Goal: Use online tool/utility: Use online tool/utility

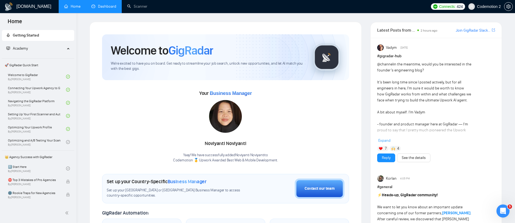
click at [112, 8] on link "Dashboard" at bounding box center [103, 6] width 25 height 5
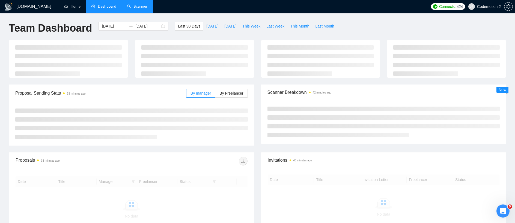
click at [136, 7] on link "Scanner" at bounding box center [137, 6] width 20 height 5
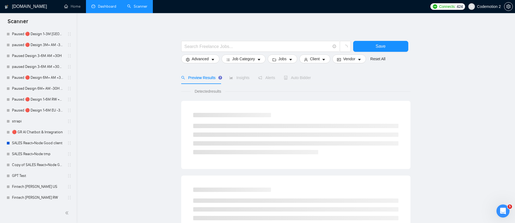
scroll to position [220, 0]
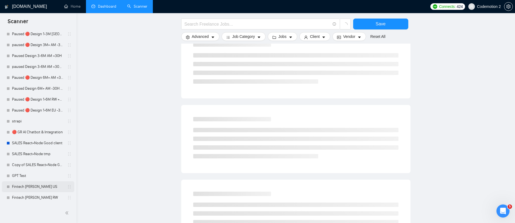
click at [36, 187] on link "Fintech [PERSON_NAME] US" at bounding box center [38, 187] width 52 height 11
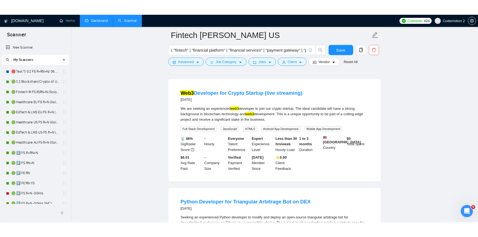
scroll to position [742, 0]
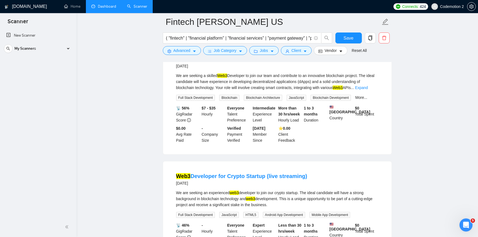
scroll to position [547, 0]
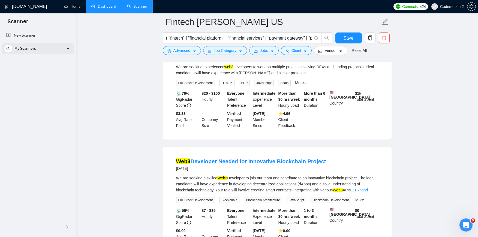
click at [66, 50] on div "My Scanners" at bounding box center [38, 48] width 69 height 11
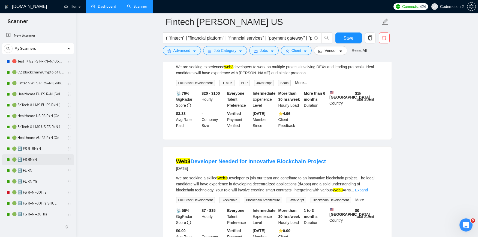
click at [36, 160] on link "🟢 2️⃣ FS RN+N" at bounding box center [38, 159] width 52 height 11
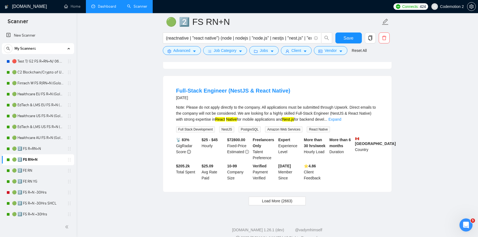
scroll to position [1141, 0]
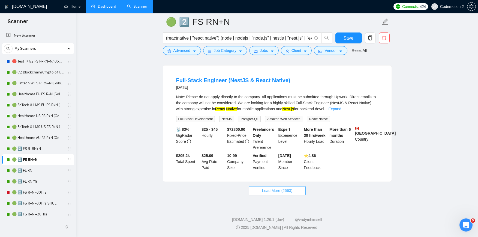
click at [282, 193] on span "Load More (2663)" at bounding box center [277, 191] width 30 height 6
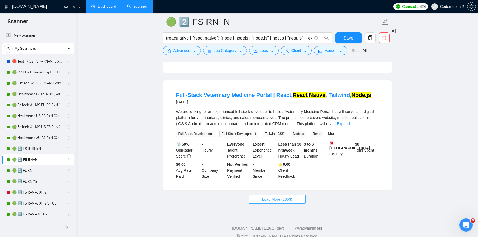
scroll to position [2331, 0]
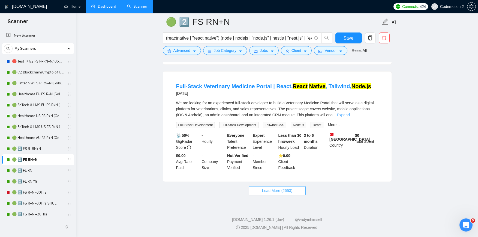
click at [267, 189] on span "Load More (2653)" at bounding box center [277, 191] width 30 height 6
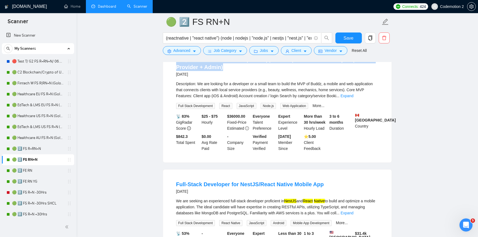
scroll to position [2895, 0]
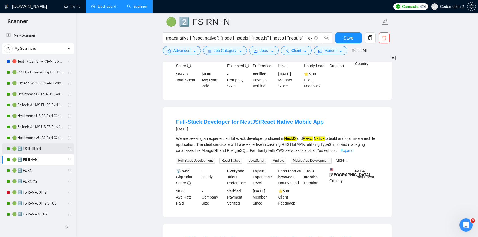
click at [34, 150] on link "🟢 2️⃣ FS R+RN+N" at bounding box center [38, 148] width 52 height 11
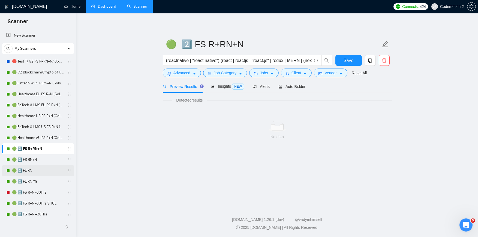
click at [32, 172] on link "🟢 2️⃣ FE RN" at bounding box center [38, 170] width 52 height 11
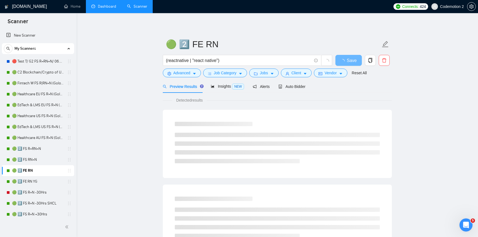
click at [29, 173] on link "🟢 2️⃣ FE RN" at bounding box center [38, 170] width 52 height 11
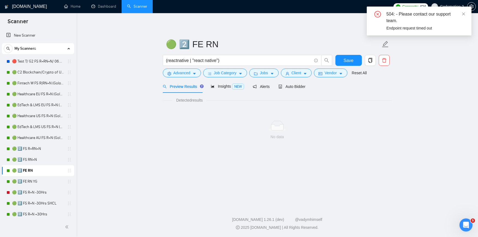
click at [234, 29] on div "🟢 2️⃣ FE RN (reactnative | "react native") Save Advanced Job Category Jobs Clie…" at bounding box center [277, 87] width 229 height 131
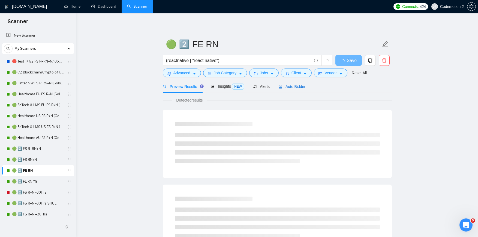
click at [300, 89] on span "Auto Bidder" at bounding box center [292, 86] width 27 height 4
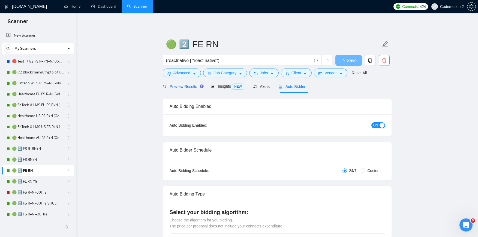
click at [183, 86] on span "Preview Results" at bounding box center [182, 86] width 39 height 4
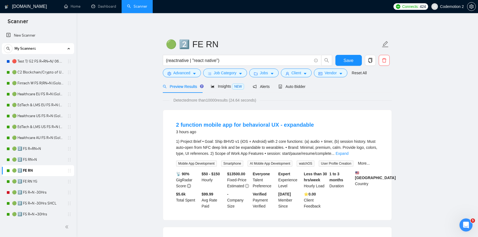
click at [305, 135] on div "3 hours ago" at bounding box center [245, 132] width 138 height 7
click at [349, 152] on link "Expand" at bounding box center [342, 153] width 13 height 4
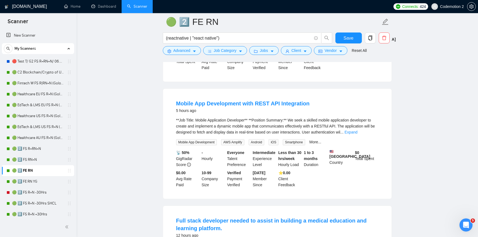
scroll to position [347, 0]
